Goal: Task Accomplishment & Management: Manage account settings

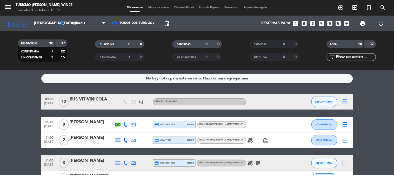
click at [123, 162] on icon at bounding box center [125, 163] width 5 height 5
click at [129, 156] on div "Copiar content_paste |" at bounding box center [128, 153] width 34 height 5
click at [128, 155] on span "content_paste" at bounding box center [130, 154] width 4 height 4
click at [90, 124] on div "[PERSON_NAME]" at bounding box center [92, 122] width 44 height 7
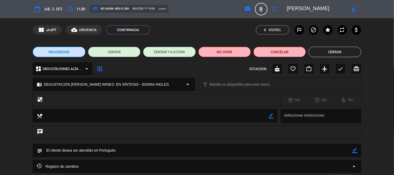
click at [319, 7] on textarea at bounding box center [316, 8] width 59 height 9
click at [325, 51] on button "Cerrar" at bounding box center [335, 52] width 52 height 10
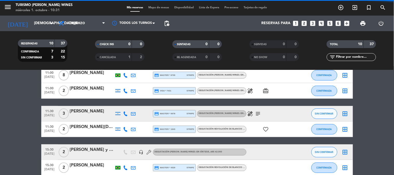
scroll to position [58, 0]
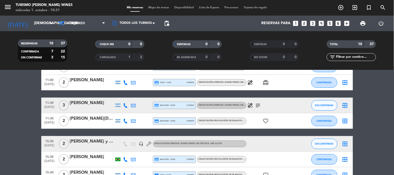
click at [90, 105] on div "[PERSON_NAME]" at bounding box center [92, 103] width 44 height 7
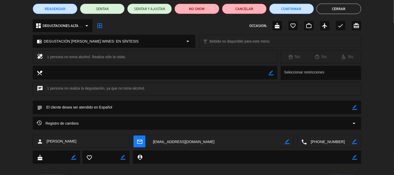
scroll to position [48, 0]
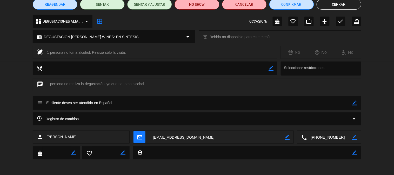
click at [359, 134] on div "local_phone border_color" at bounding box center [329, 137] width 64 height 13
click at [354, 135] on icon "border_color" at bounding box center [354, 137] width 5 height 5
click at [336, 136] on textarea at bounding box center [329, 137] width 45 height 13
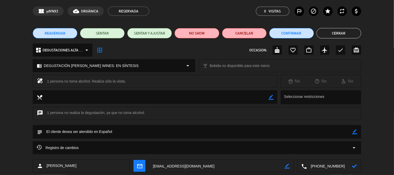
scroll to position [0, 0]
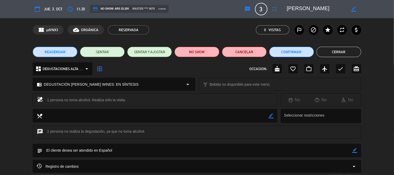
click at [298, 12] on textarea at bounding box center [316, 8] width 59 height 9
click at [299, 9] on textarea at bounding box center [316, 8] width 59 height 9
click at [341, 48] on button "Cerrar" at bounding box center [339, 52] width 45 height 10
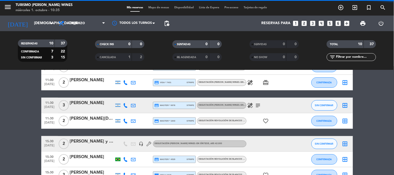
click at [90, 121] on div "[PERSON_NAME][DEMOGRAPHIC_DATA]" at bounding box center [92, 118] width 44 height 7
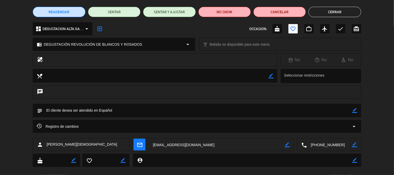
scroll to position [48, 0]
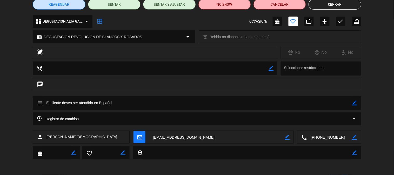
click at [324, 136] on textarea at bounding box center [329, 137] width 45 height 13
click at [340, 123] on span "content_paste" at bounding box center [339, 125] width 4 height 4
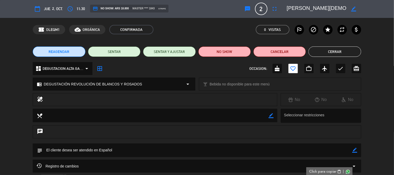
scroll to position [0, 0]
click at [299, 5] on textarea at bounding box center [316, 8] width 59 height 9
click at [299, 6] on textarea at bounding box center [316, 8] width 59 height 9
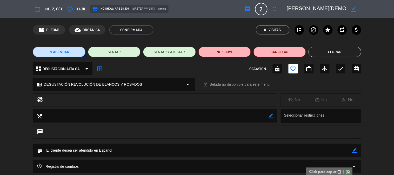
click at [299, 6] on textarea at bounding box center [316, 8] width 59 height 9
click at [318, 50] on button "Cerrar" at bounding box center [335, 52] width 52 height 10
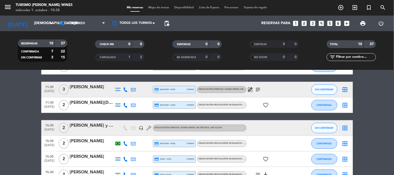
scroll to position [86, 0]
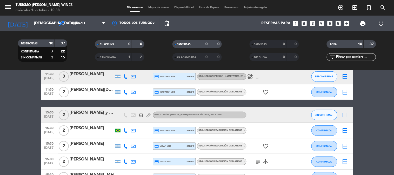
click at [96, 116] on div at bounding box center [92, 118] width 44 height 4
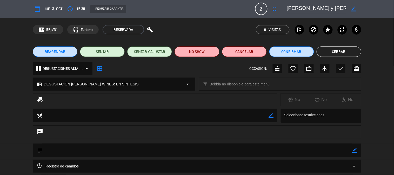
scroll to position [0, 0]
drag, startPoint x: 344, startPoint y: 57, endPoint x: 346, endPoint y: 55, distance: 3.1
click at [346, 55] on div "REAGENDAR SENTAR SENTAR Y AJUSTAR NO SHOW Cancelar Confirmar Cerrar" at bounding box center [197, 52] width 394 height 21
click at [347, 50] on button "Cerrar" at bounding box center [339, 52] width 45 height 10
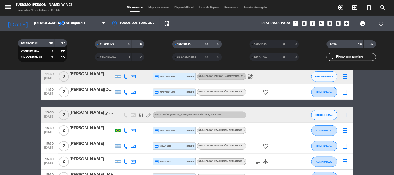
click at [96, 131] on div "[PERSON_NAME]" at bounding box center [92, 128] width 44 height 7
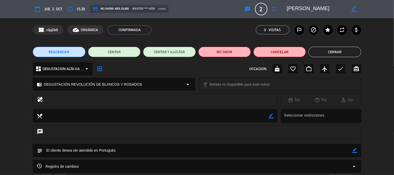
click at [309, 9] on textarea at bounding box center [316, 8] width 59 height 9
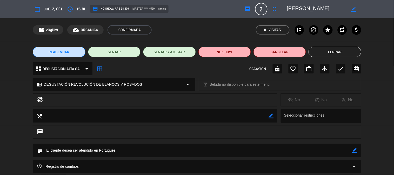
click at [309, 9] on textarea at bounding box center [316, 8] width 59 height 9
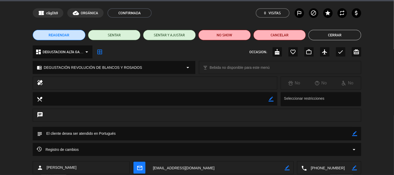
scroll to position [19, 0]
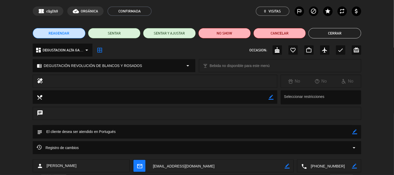
click at [332, 168] on textarea at bounding box center [329, 166] width 45 height 13
click at [339, 154] on span "content_paste" at bounding box center [339, 153] width 4 height 4
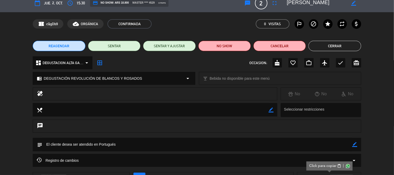
scroll to position [0, 0]
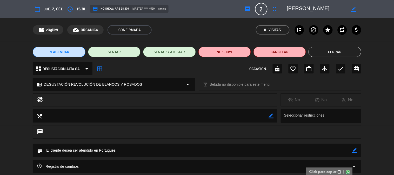
click at [316, 7] on textarea at bounding box center [316, 8] width 59 height 9
click at [321, 53] on button "Cerrar" at bounding box center [335, 52] width 52 height 10
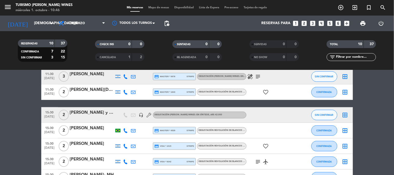
click at [268, 145] on icon "favorite_border" at bounding box center [266, 146] width 6 height 6
click at [276, 112] on div at bounding box center [269, 114] width 47 height 15
click at [268, 88] on div "favorite_border" at bounding box center [269, 91] width 47 height 15
click at [268, 89] on icon "favorite_border" at bounding box center [266, 92] width 6 height 6
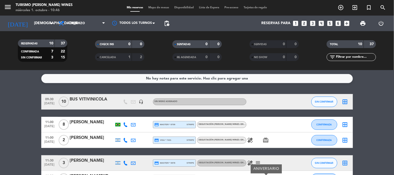
click at [268, 137] on icon "card_giftcard" at bounding box center [266, 140] width 6 height 6
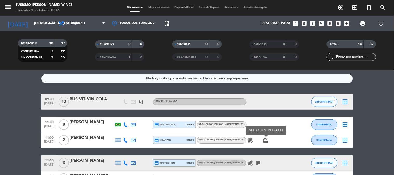
click at [251, 139] on icon "healing" at bounding box center [250, 140] width 6 height 6
click at [264, 140] on icon "card_giftcard" at bounding box center [266, 140] width 6 height 6
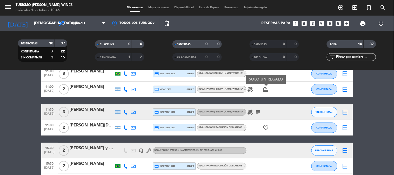
scroll to position [58, 0]
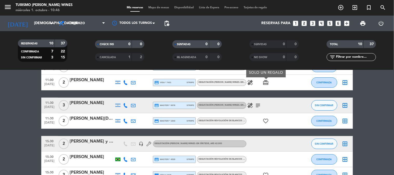
click at [264, 119] on icon "favorite_border" at bounding box center [266, 121] width 6 height 6
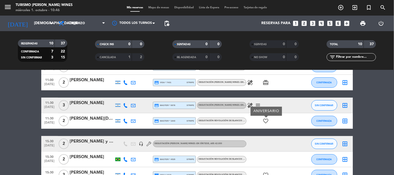
click at [260, 103] on icon "subject" at bounding box center [258, 105] width 6 height 6
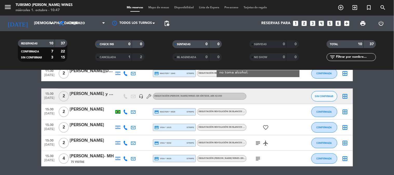
scroll to position [115, 0]
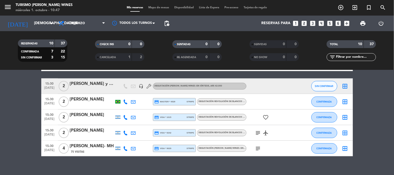
click at [269, 117] on span "favorite_border" at bounding box center [266, 117] width 8 height 6
click at [266, 116] on icon "favorite_border" at bounding box center [266, 117] width 6 height 6
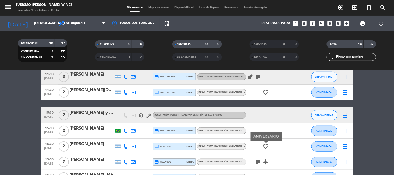
scroll to position [58, 0]
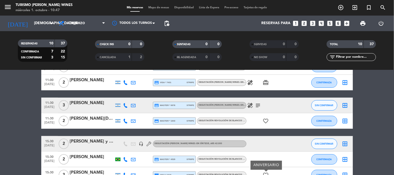
click at [266, 119] on icon "favorite_border" at bounding box center [266, 121] width 6 height 6
click at [260, 138] on div at bounding box center [269, 143] width 47 height 15
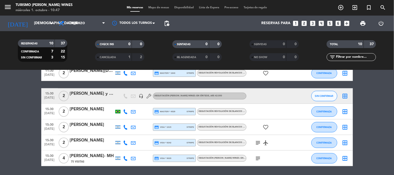
scroll to position [115, 0]
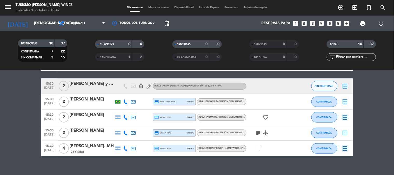
click at [267, 118] on icon "favorite_border" at bounding box center [266, 117] width 6 height 6
click at [125, 116] on icon at bounding box center [125, 117] width 5 height 5
click at [123, 107] on span "Copiar" at bounding box center [121, 108] width 11 height 5
click at [77, 112] on div "[PERSON_NAME]" at bounding box center [92, 115] width 44 height 7
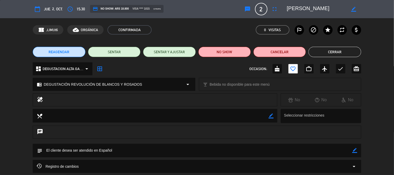
click at [307, 6] on textarea at bounding box center [316, 8] width 59 height 9
click at [307, 9] on textarea at bounding box center [316, 8] width 59 height 9
click at [330, 48] on button "Cerrar" at bounding box center [335, 52] width 52 height 10
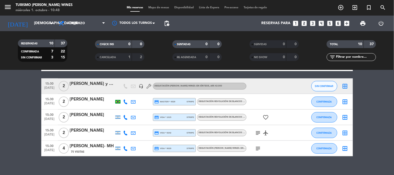
click at [266, 114] on icon "favorite_border" at bounding box center [266, 117] width 6 height 6
click at [274, 136] on div "subject airplanemode_active" at bounding box center [269, 132] width 47 height 15
click at [264, 132] on icon "airplanemode_active" at bounding box center [266, 133] width 6 height 6
click at [260, 133] on icon "subject" at bounding box center [258, 133] width 6 height 6
click at [257, 149] on icon "subject" at bounding box center [258, 148] width 6 height 6
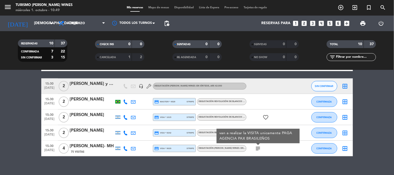
click at [257, 149] on icon "subject" at bounding box center [258, 148] width 6 height 6
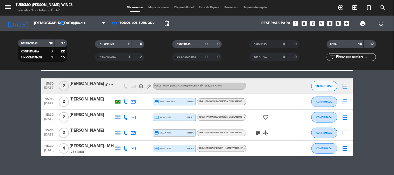
click at [125, 133] on icon at bounding box center [125, 133] width 5 height 5
click at [128, 123] on span "content_paste" at bounding box center [130, 124] width 4 height 4
click at [94, 135] on div at bounding box center [92, 136] width 44 height 4
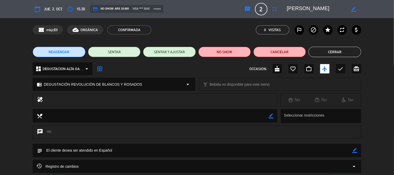
click at [309, 10] on textarea at bounding box center [316, 8] width 59 height 9
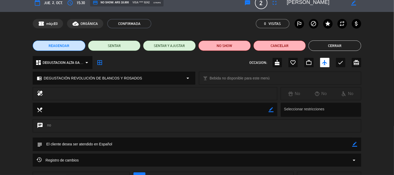
scroll to position [0, 0]
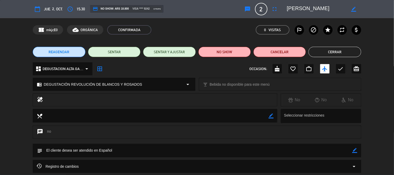
click at [321, 52] on button "Cerrar" at bounding box center [335, 52] width 52 height 10
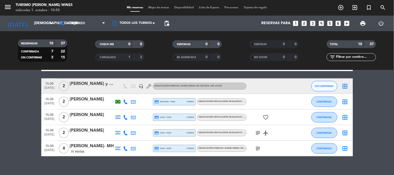
click at [105, 147] on div "[PERSON_NAME]- MH" at bounding box center [92, 146] width 44 height 7
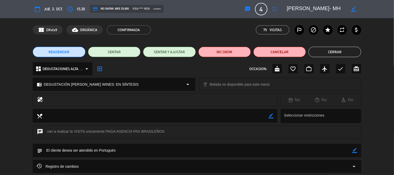
click at [151, 84] on div "chrome_reader_mode DEGUSTACIÓN [PERSON_NAME] WINES: EN SÍNTESIS arrow_drop_down" at bounding box center [114, 84] width 162 height 12
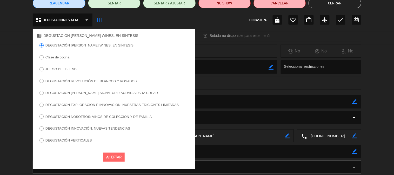
scroll to position [58, 0]
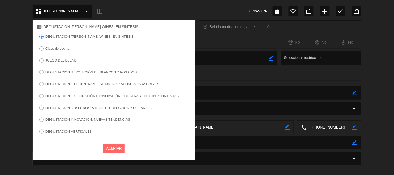
click at [111, 151] on button "Aceptar" at bounding box center [114, 148] width 22 height 9
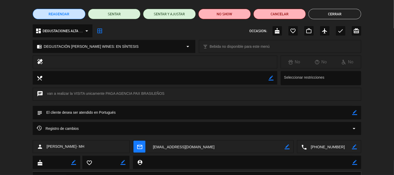
scroll to position [29, 0]
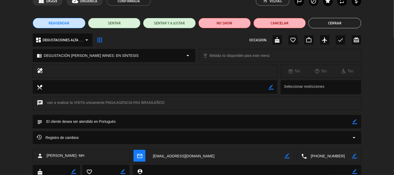
click at [75, 41] on span "DEGUSTACIONES ALTA c N" at bounding box center [63, 40] width 41 height 6
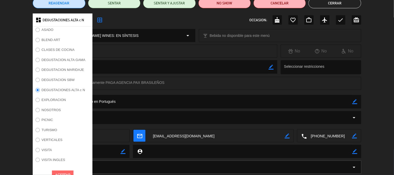
scroll to position [58, 0]
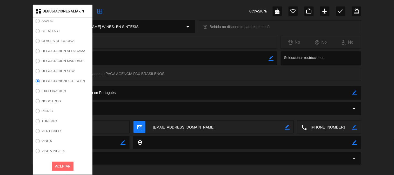
click at [43, 142] on label "VISITA" at bounding box center [47, 140] width 10 height 3
click at [69, 168] on button "Aceptar" at bounding box center [63, 166] width 22 height 9
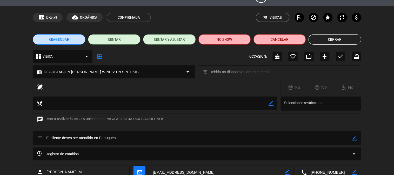
scroll to position [0, 0]
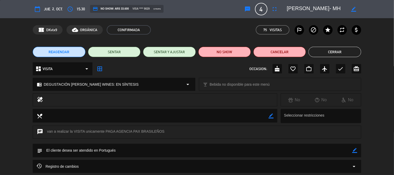
click at [178, 84] on div "chrome_reader_mode DEGUSTACIÓN [PERSON_NAME] WINES: EN SÍNTESIS arrow_drop_down" at bounding box center [114, 84] width 162 height 12
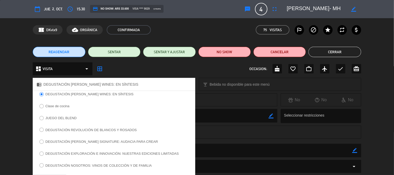
scroll to position [58, 0]
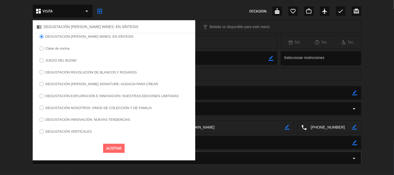
click at [118, 148] on button "Aceptar" at bounding box center [114, 148] width 22 height 9
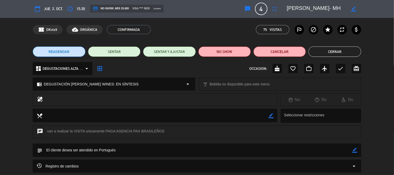
scroll to position [0, 0]
click at [345, 51] on button "Cerrar" at bounding box center [335, 52] width 52 height 10
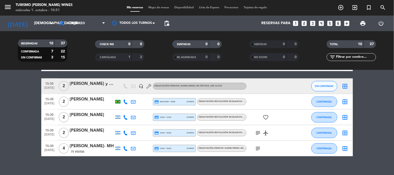
click at [125, 146] on icon at bounding box center [125, 148] width 5 height 5
click at [128, 139] on span "content_paste" at bounding box center [130, 140] width 4 height 4
